Goal: Transaction & Acquisition: Purchase product/service

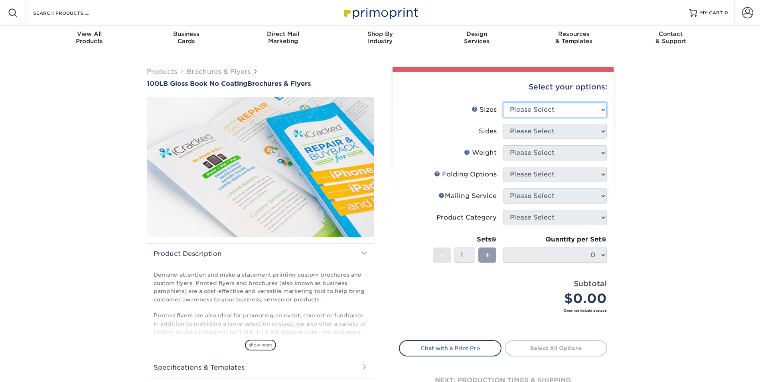
click at [594, 110] on select "Please Select 3.67" x 8.5" 4" x 6" 4" x 8.5" 4" x 9" 4" x 10" 4" x 11" 4" x 15"…" at bounding box center [555, 109] width 104 height 15
select select "4.00x9.00"
click at [503, 102] on select "Please Select 3.67" x 8.5" 4" x 6" 4" x 8.5" 4" x 9" 4" x 10" 4" x 11" 4" x 15"…" at bounding box center [555, 109] width 104 height 15
click at [552, 133] on select "Please Select Print Both Sides Print Front Only" at bounding box center [555, 131] width 104 height 15
select select "13abbda7-1d64-4f25-8bb2-c179b224825d"
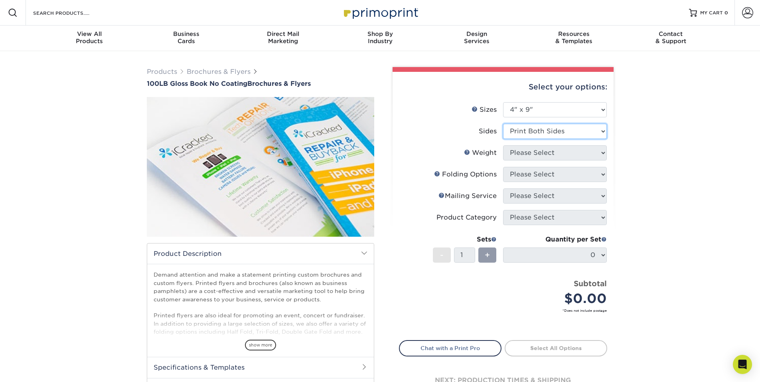
click at [503, 124] on select "Please Select Print Both Sides Print Front Only" at bounding box center [555, 131] width 104 height 15
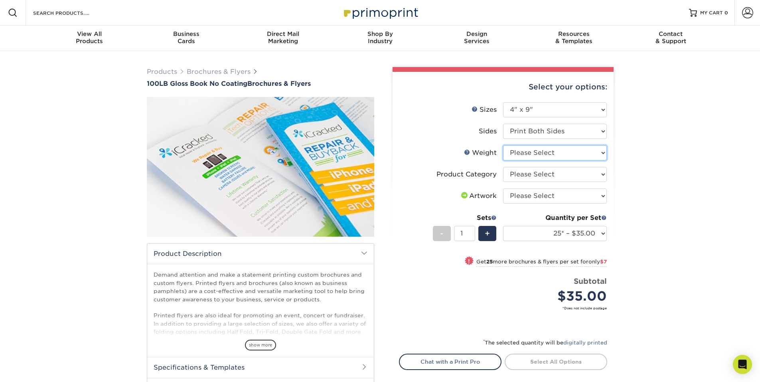
click at [536, 154] on select "Please Select 100LB" at bounding box center [555, 152] width 104 height 15
select select "100LB"
click at [503, 145] on select "Please Select 100LB" at bounding box center [555, 152] width 104 height 15
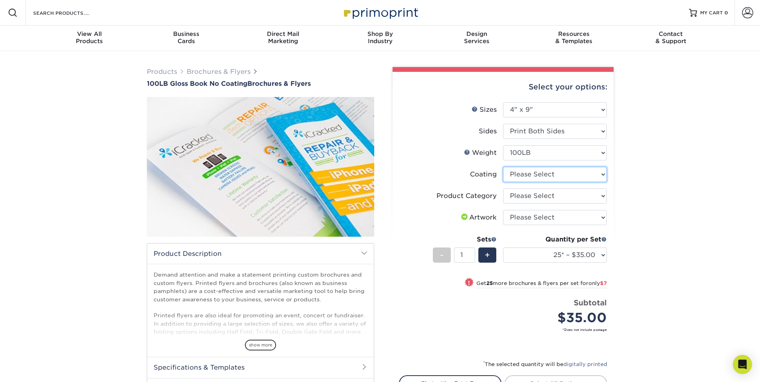
click at [529, 177] on select at bounding box center [555, 174] width 104 height 15
select select "3e7618de-abca-4bda-9f97-8b9129e913d8"
click at [503, 167] on select at bounding box center [555, 174] width 104 height 15
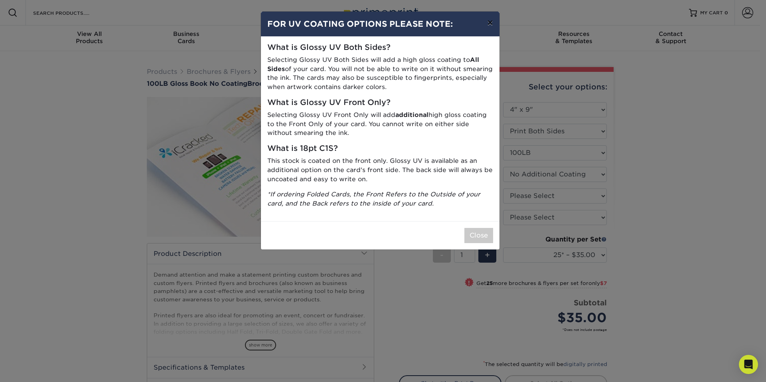
click at [487, 26] on button "×" at bounding box center [490, 23] width 18 height 22
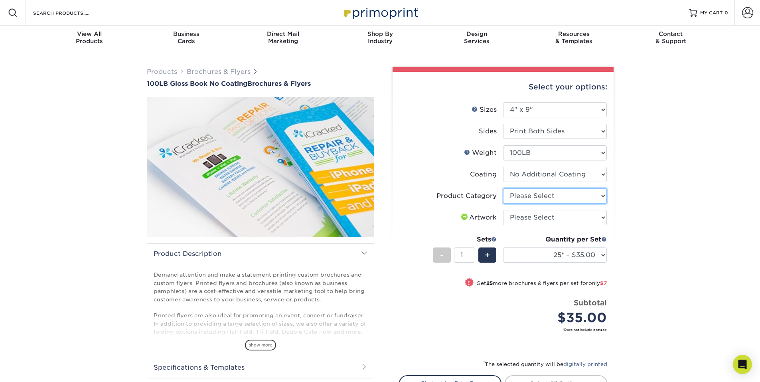
click at [555, 195] on select "Please Select Flyers and Brochures" at bounding box center [555, 195] width 104 height 15
select select "1a668080-6b7c-4174-b399-2c3833b27ef4"
click at [503, 188] on select "Please Select Flyers and Brochures" at bounding box center [555, 195] width 104 height 15
click at [555, 217] on select "Please Select I will upload files I need a design - $175" at bounding box center [555, 217] width 104 height 15
select select "upload"
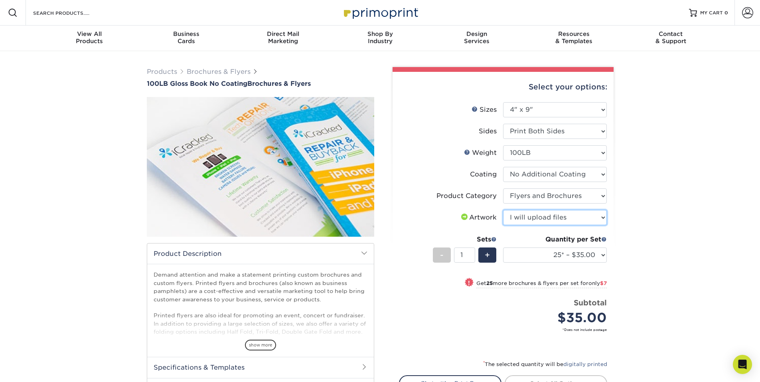
click at [503, 210] on select "Please Select I will upload files I need a design - $175" at bounding box center [555, 217] width 104 height 15
click at [484, 255] on div "+" at bounding box center [487, 254] width 18 height 15
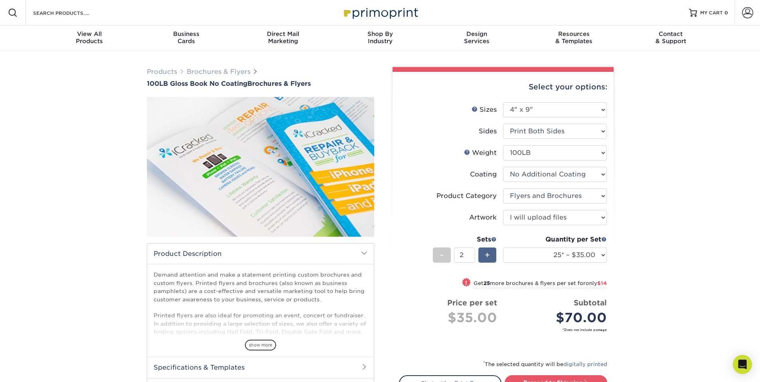
click at [484, 255] on div "+" at bounding box center [487, 254] width 18 height 15
click at [485, 254] on span "+" at bounding box center [487, 255] width 5 height 12
drag, startPoint x: 469, startPoint y: 256, endPoint x: 459, endPoint y: 259, distance: 10.7
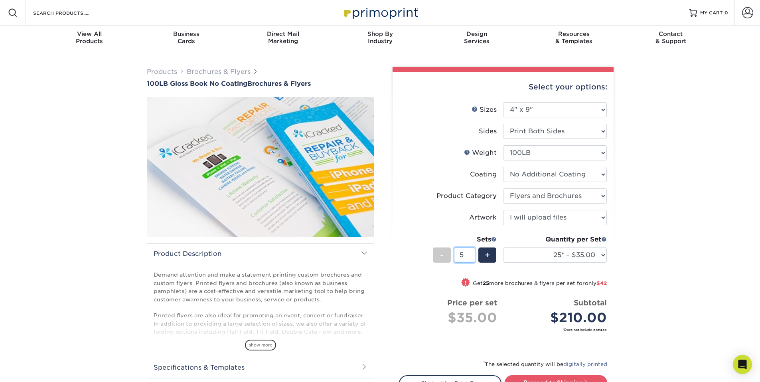
click at [467, 256] on input "5" at bounding box center [464, 254] width 21 height 15
click at [472, 253] on input "6" at bounding box center [464, 254] width 21 height 15
click at [472, 253] on input "7" at bounding box center [464, 254] width 21 height 15
click at [472, 253] on input "8" at bounding box center [464, 254] width 21 height 15
click at [472, 253] on input "9" at bounding box center [464, 254] width 21 height 15
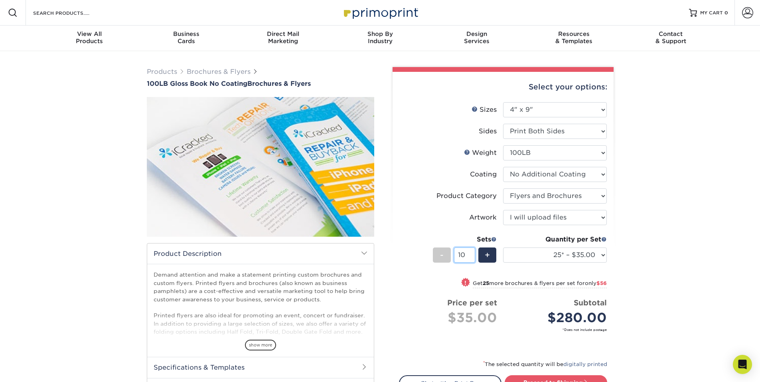
click at [472, 253] on input "10" at bounding box center [464, 254] width 21 height 15
click at [472, 253] on input "11" at bounding box center [464, 254] width 21 height 15
click at [472, 253] on input "12" at bounding box center [464, 254] width 21 height 15
click at [472, 253] on input "13" at bounding box center [464, 254] width 21 height 15
click at [472, 253] on input "14" at bounding box center [464, 254] width 21 height 15
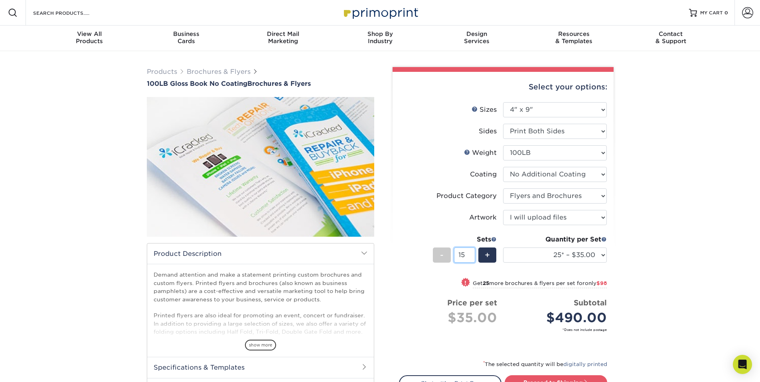
click at [472, 253] on input "15" at bounding box center [464, 254] width 21 height 15
click at [472, 253] on input "16" at bounding box center [464, 254] width 21 height 15
click at [472, 253] on input "17" at bounding box center [464, 254] width 21 height 15
click at [472, 253] on input "18" at bounding box center [464, 254] width 21 height 15
click at [472, 253] on input "19" at bounding box center [464, 254] width 21 height 15
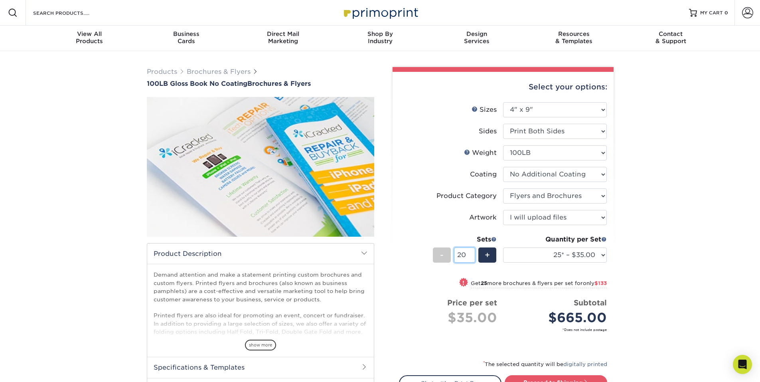
click at [472, 253] on input "20" at bounding box center [464, 254] width 21 height 15
click at [472, 253] on input "21" at bounding box center [464, 254] width 21 height 15
click at [472, 253] on input "22" at bounding box center [464, 254] width 21 height 15
click at [472, 253] on input "23" at bounding box center [464, 254] width 21 height 15
click at [472, 253] on input "24" at bounding box center [464, 254] width 21 height 15
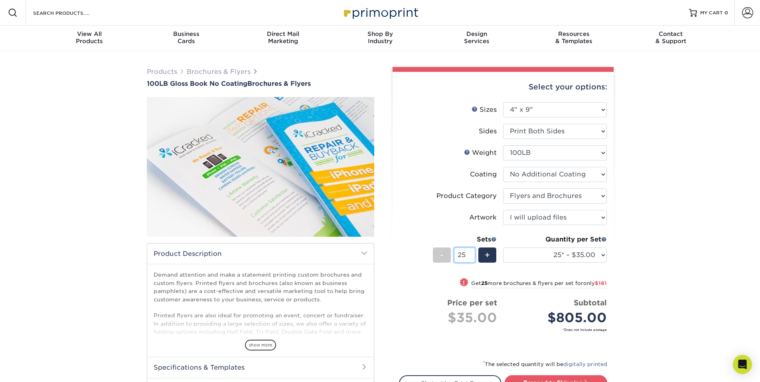
click at [472, 253] on input "25" at bounding box center [464, 254] width 21 height 15
click at [472, 253] on input "26" at bounding box center [464, 254] width 21 height 15
click at [472, 253] on input "27" at bounding box center [464, 254] width 21 height 15
click at [472, 253] on input "28" at bounding box center [464, 254] width 21 height 15
click at [472, 253] on input "29" at bounding box center [464, 254] width 21 height 15
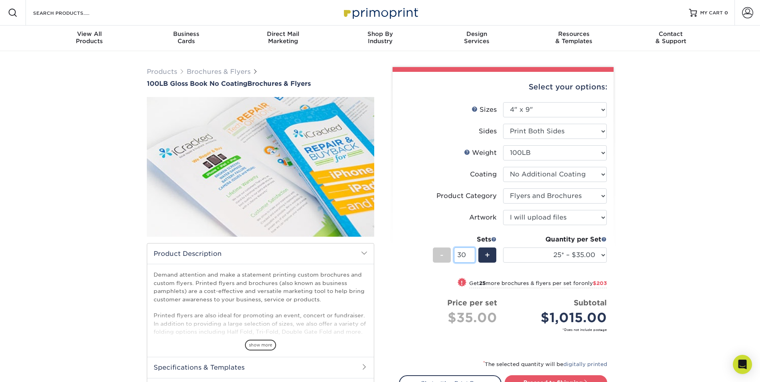
click at [472, 253] on input "30" at bounding box center [464, 254] width 21 height 15
click at [472, 253] on input "31" at bounding box center [464, 254] width 21 height 15
type input "32"
click at [472, 253] on input "32" at bounding box center [464, 254] width 21 height 15
